Goal: Book appointment/travel/reservation

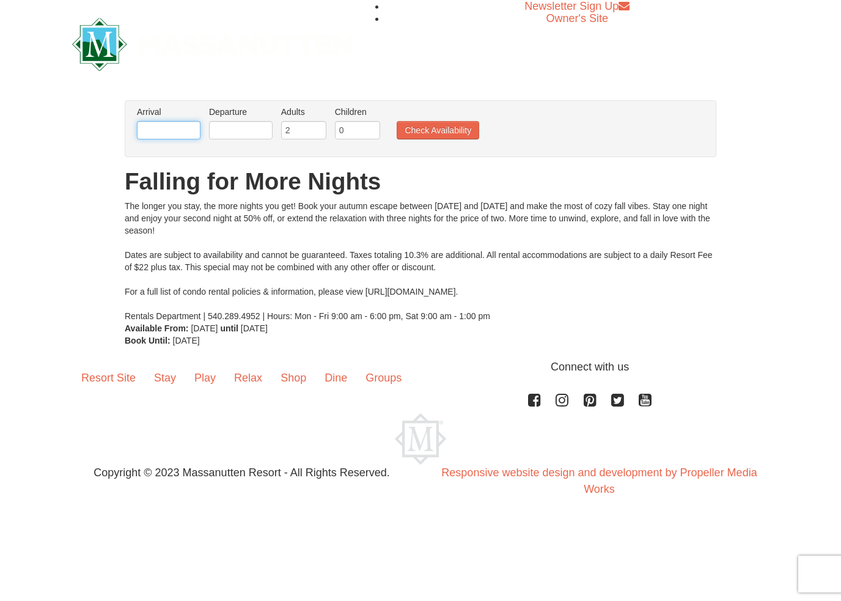
click at [160, 128] on input "text" at bounding box center [169, 130] width 64 height 18
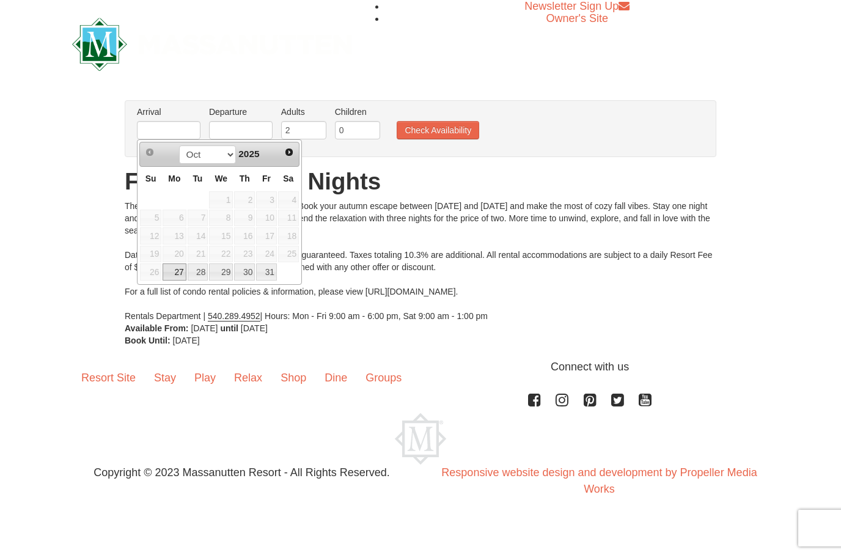
click at [295, 151] on link "Next" at bounding box center [289, 152] width 17 height 17
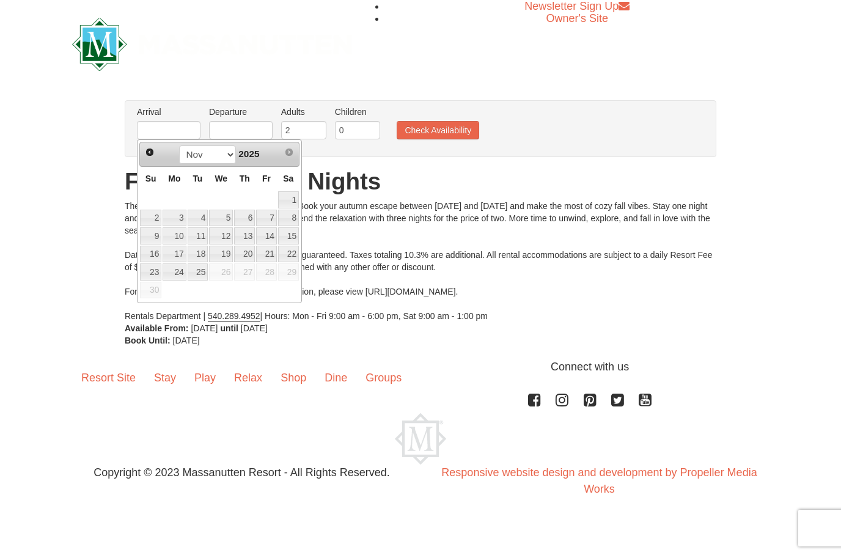
click at [145, 156] on span "Prev" at bounding box center [150, 152] width 10 height 10
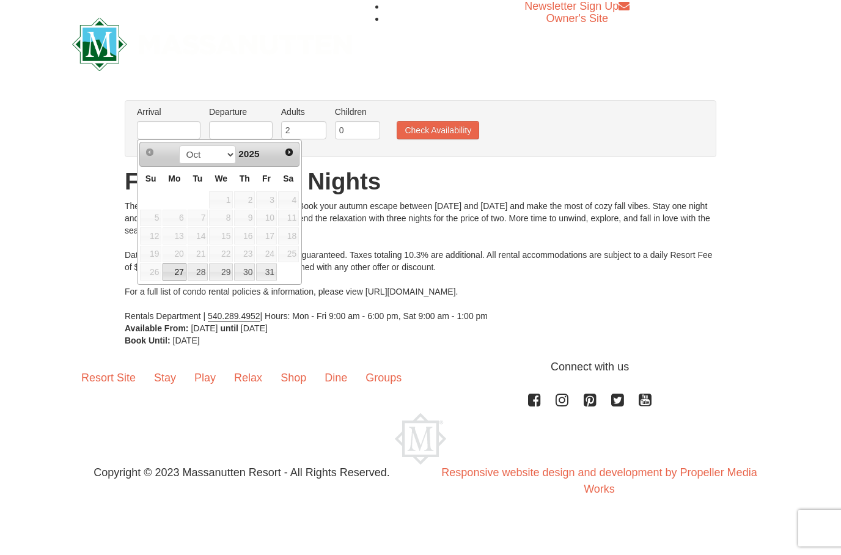
click at [277, 235] on td "18" at bounding box center [288, 236] width 22 height 18
click at [73, 197] on div "× From: To: Adults: 2 Children: 0 Change Arrival Please format dates MM/DD/YYYY…" at bounding box center [420, 223] width 841 height 271
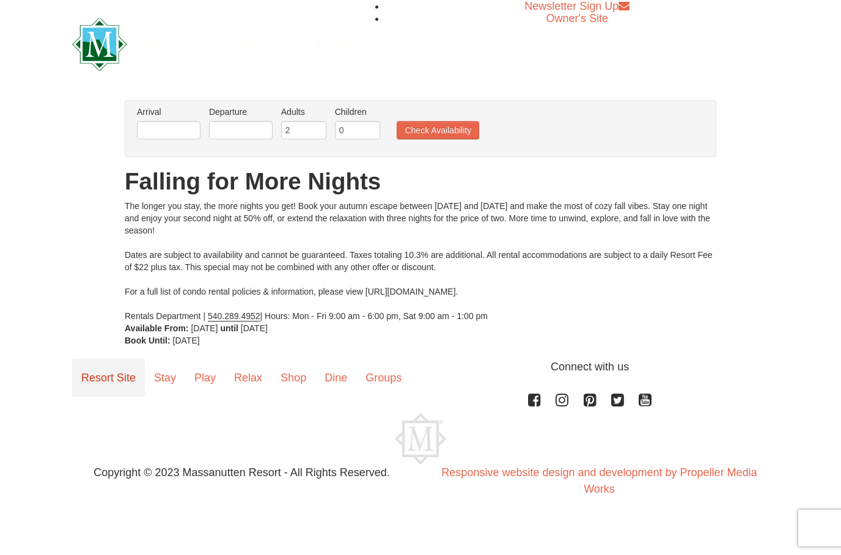
click at [118, 371] on link "Resort Site" at bounding box center [108, 378] width 73 height 38
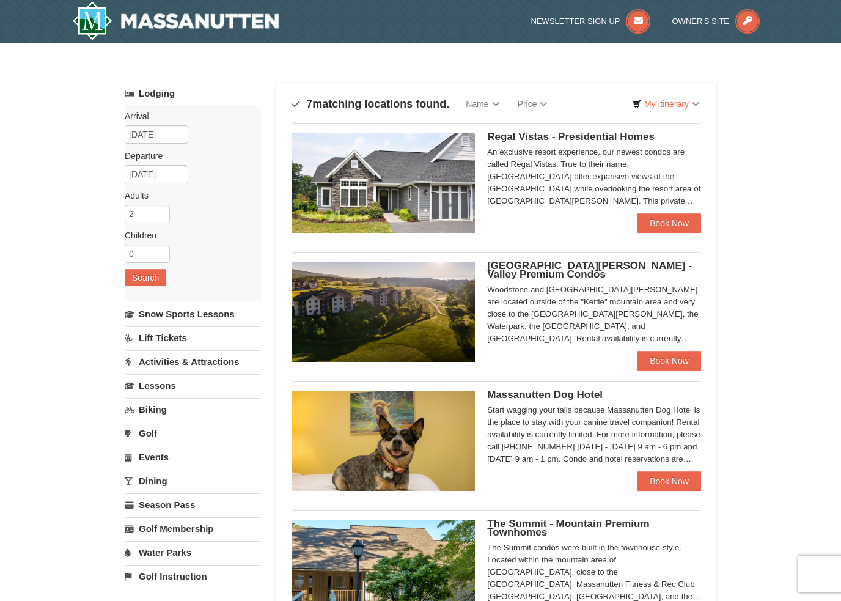
select select "10"
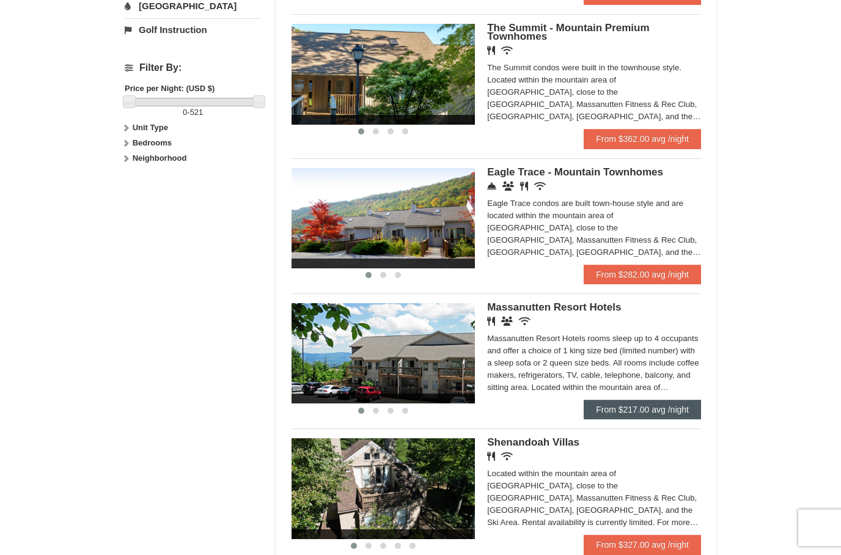
scroll to position [523, 0]
click at [665, 411] on link "From $217.00 avg /night" at bounding box center [642, 410] width 117 height 20
